Goal: Information Seeking & Learning: Learn about a topic

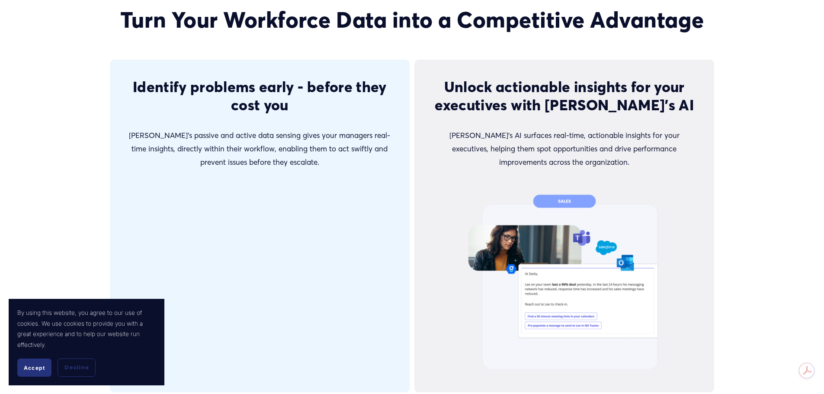
scroll to position [1817, 0]
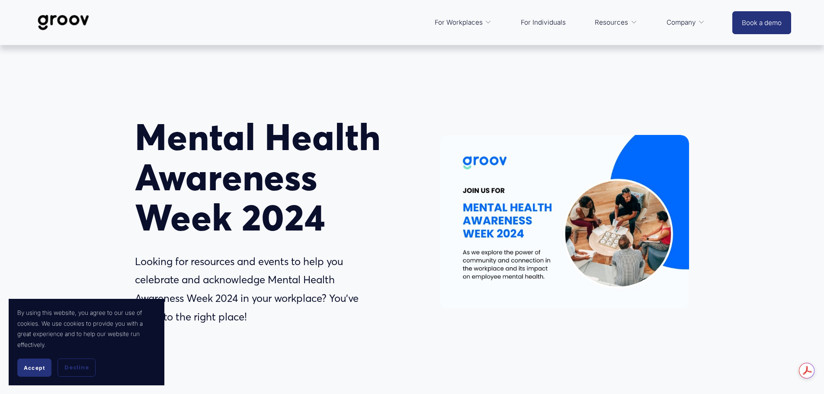
click at [77, 22] on img at bounding box center [63, 22] width 61 height 29
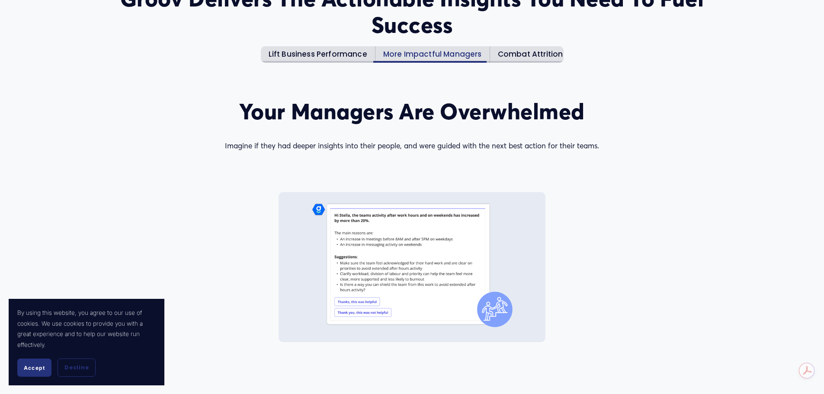
scroll to position [1211, 0]
